Goal: Use online tool/utility: Utilize a website feature to perform a specific function

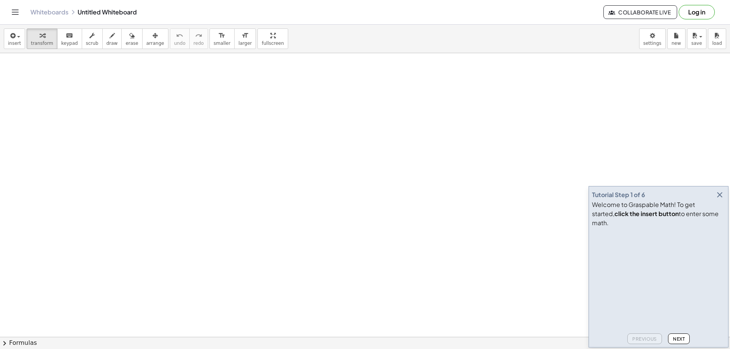
click at [719, 200] on icon "button" at bounding box center [719, 194] width 9 height 9
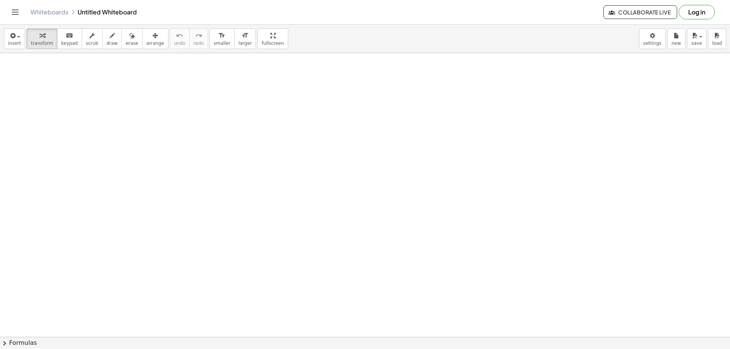
click at [380, 174] on div at bounding box center [366, 170] width 110 height 26
click at [344, 198] on div at bounding box center [366, 196] width 167 height 26
click at [415, 197] on div at bounding box center [380, 196] width 138 height 26
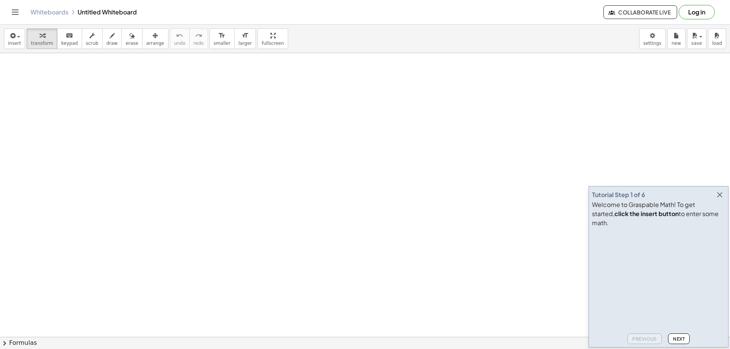
click at [720, 200] on icon "button" at bounding box center [719, 194] width 9 height 9
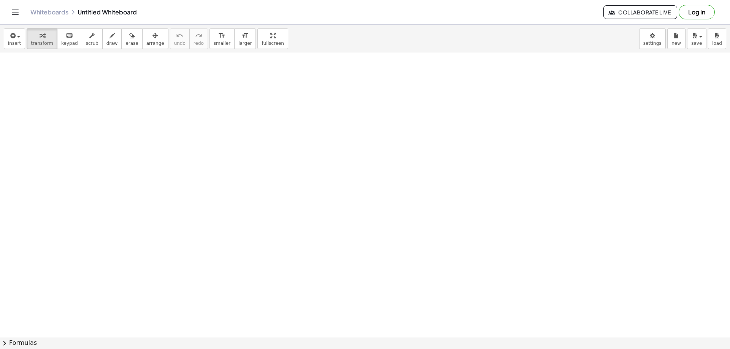
click at [400, 191] on div at bounding box center [412, 191] width 137 height 26
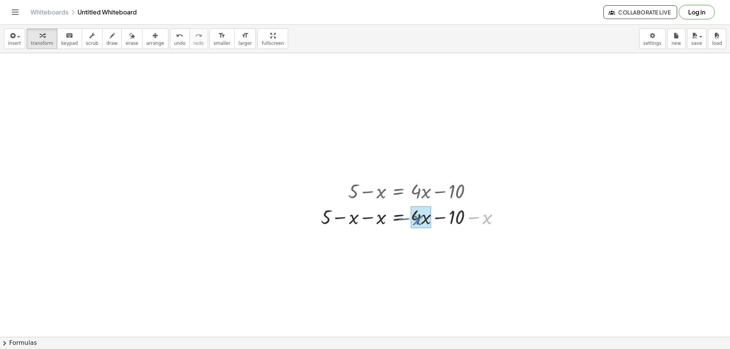
drag, startPoint x: 486, startPoint y: 219, endPoint x: 419, endPoint y: 220, distance: 66.5
click at [372, 244] on div at bounding box center [413, 243] width 192 height 26
click at [176, 36] on icon "undo" at bounding box center [179, 35] width 7 height 9
click at [398, 218] on div at bounding box center [413, 217] width 192 height 26
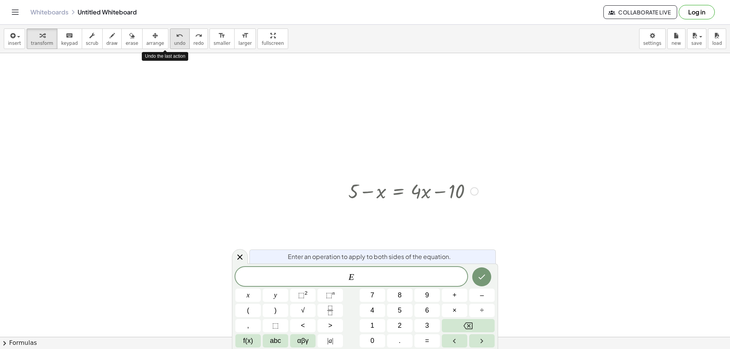
click at [176, 35] on icon "undo" at bounding box center [179, 35] width 7 height 9
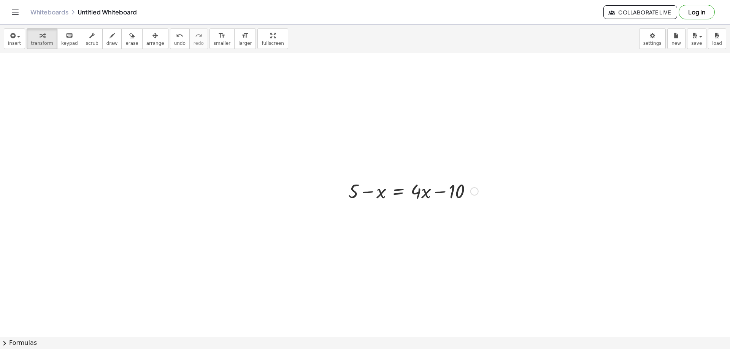
click at [399, 193] on div at bounding box center [413, 191] width 192 height 26
click at [367, 222] on div at bounding box center [413, 217] width 192 height 26
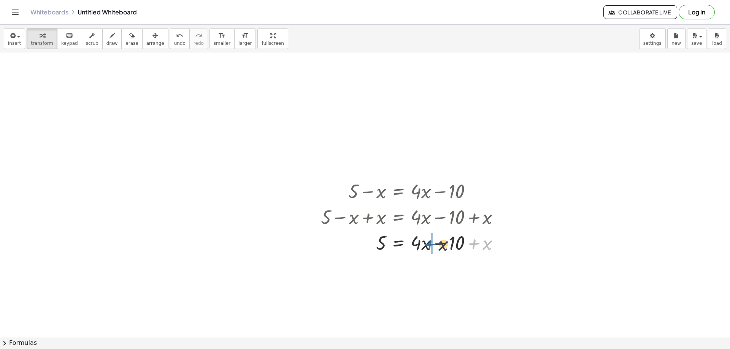
drag, startPoint x: 480, startPoint y: 243, endPoint x: 425, endPoint y: 244, distance: 55.1
click at [425, 244] on div at bounding box center [413, 243] width 192 height 26
click at [446, 273] on div at bounding box center [413, 268] width 192 height 26
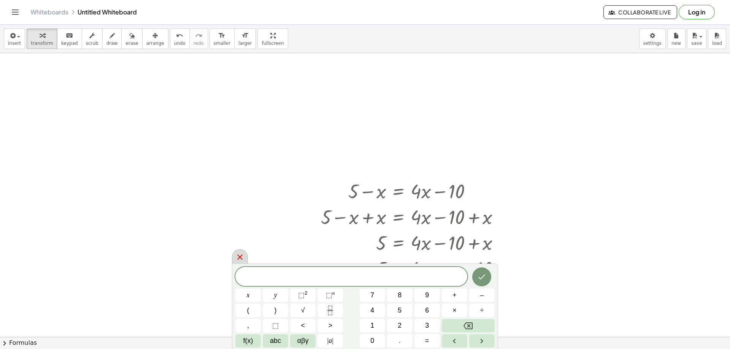
click at [243, 259] on icon at bounding box center [239, 257] width 9 height 9
